Goal: Navigation & Orientation: Find specific page/section

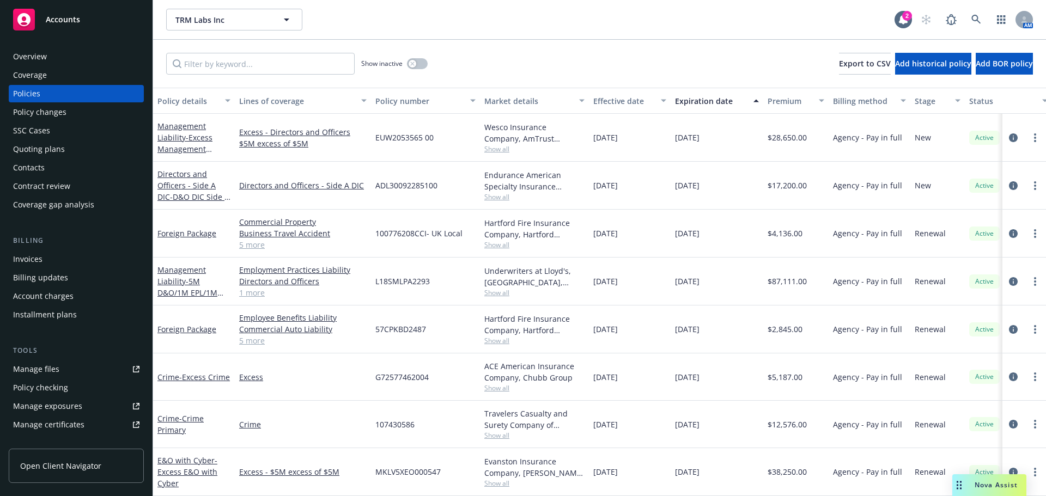
click at [27, 55] on div "Overview" at bounding box center [30, 56] width 34 height 17
